Goal: Navigation & Orientation: Find specific page/section

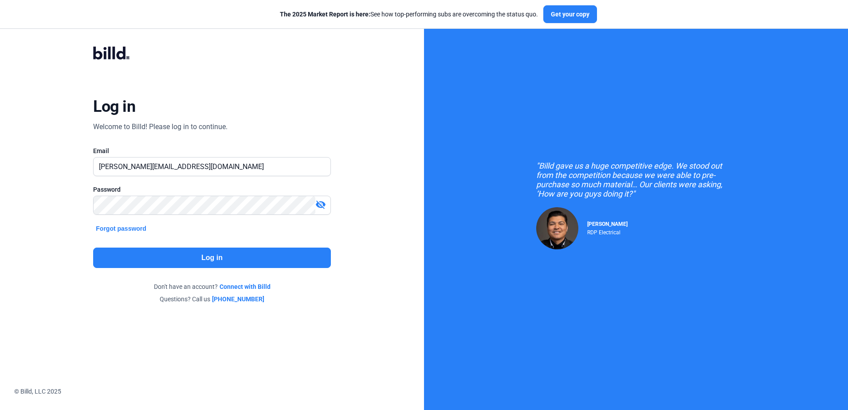
click at [177, 254] on button "Log in" at bounding box center [211, 257] width 237 height 20
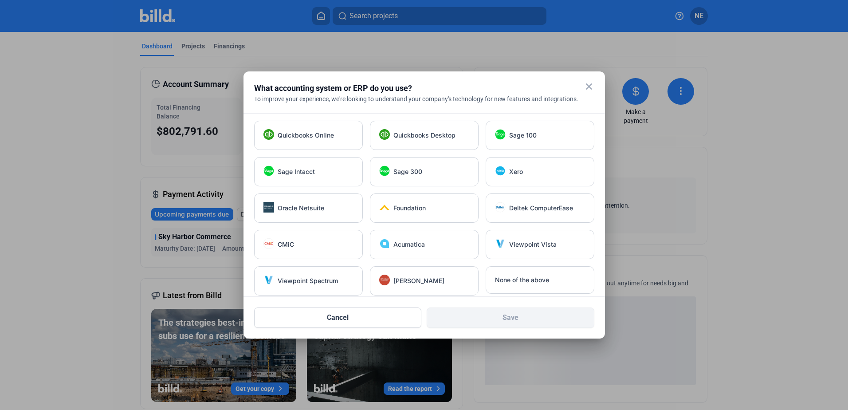
click at [590, 87] on mat-icon "close" at bounding box center [589, 86] width 11 height 11
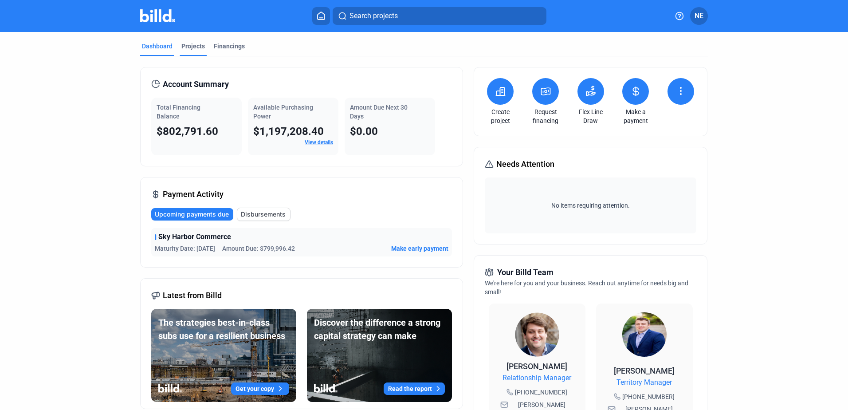
click at [198, 51] on div "Projects" at bounding box center [193, 49] width 27 height 14
